Goal: Task Accomplishment & Management: Manage account settings

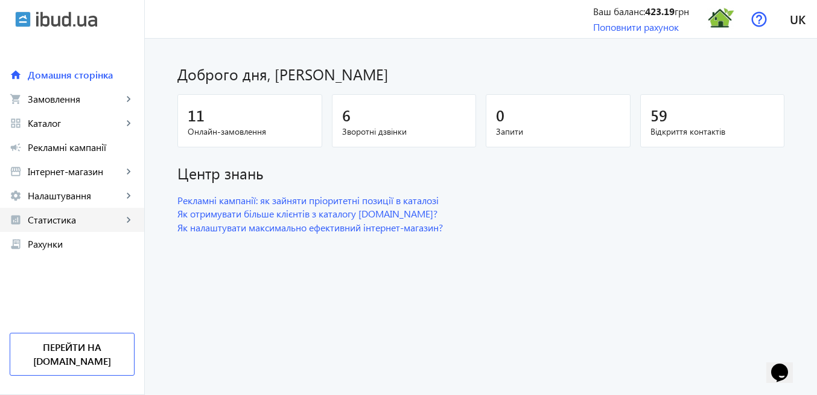
click at [80, 224] on span "Статистика" at bounding box center [75, 220] width 95 height 12
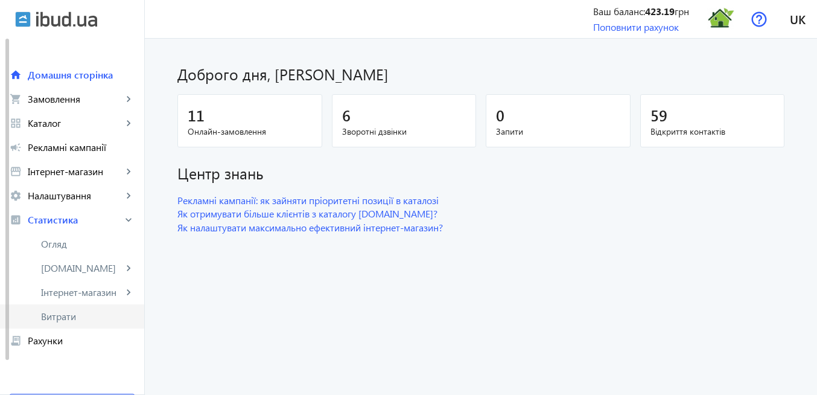
click at [87, 317] on span "Витрати" at bounding box center [88, 316] width 94 height 12
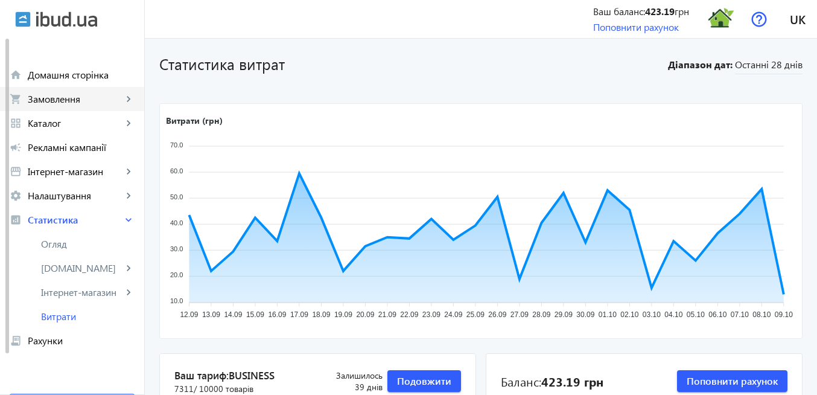
click at [65, 101] on span "Замовлення" at bounding box center [75, 99] width 95 height 12
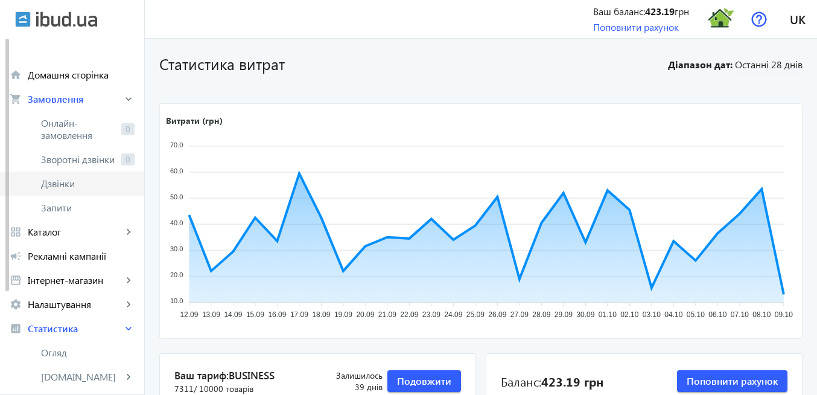
click at [81, 182] on span "Дзвінки" at bounding box center [88, 183] width 94 height 12
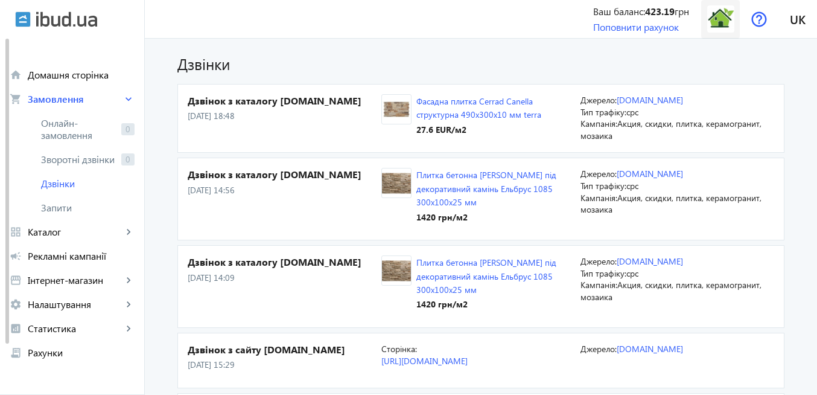
drag, startPoint x: 720, startPoint y: 23, endPoint x: 717, endPoint y: 32, distance: 9.7
click at [720, 23] on img at bounding box center [720, 18] width 27 height 27
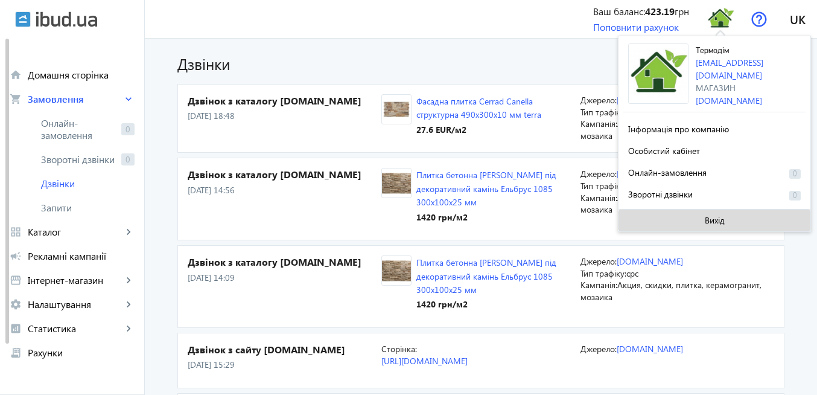
click at [729, 220] on span at bounding box center [714, 220] width 192 height 29
